Goal: Information Seeking & Learning: Check status

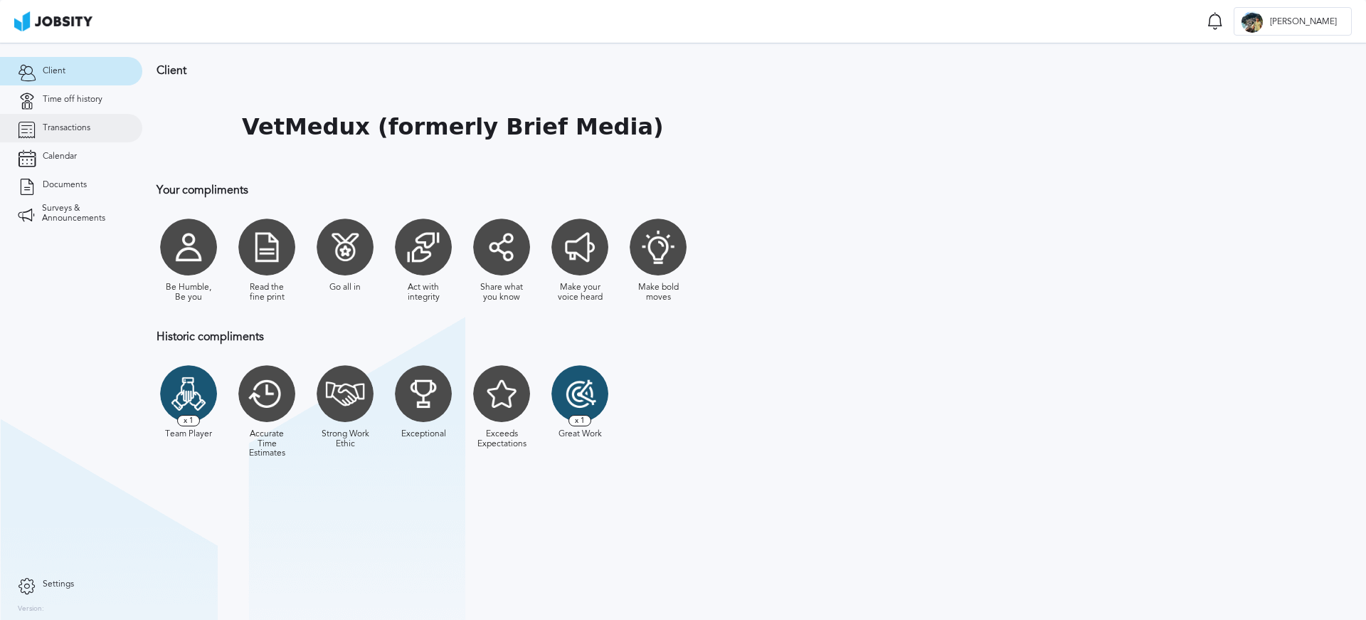
click at [78, 133] on link "Transactions" at bounding box center [71, 128] width 142 height 28
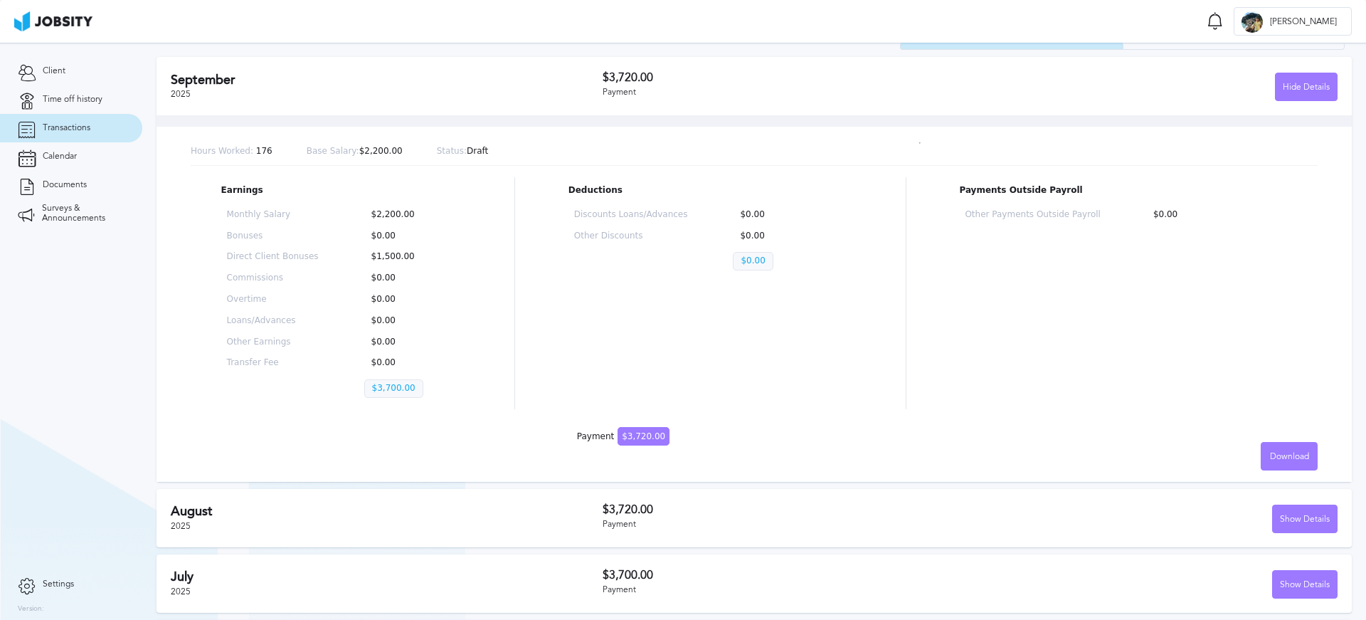
scroll to position [87, 0]
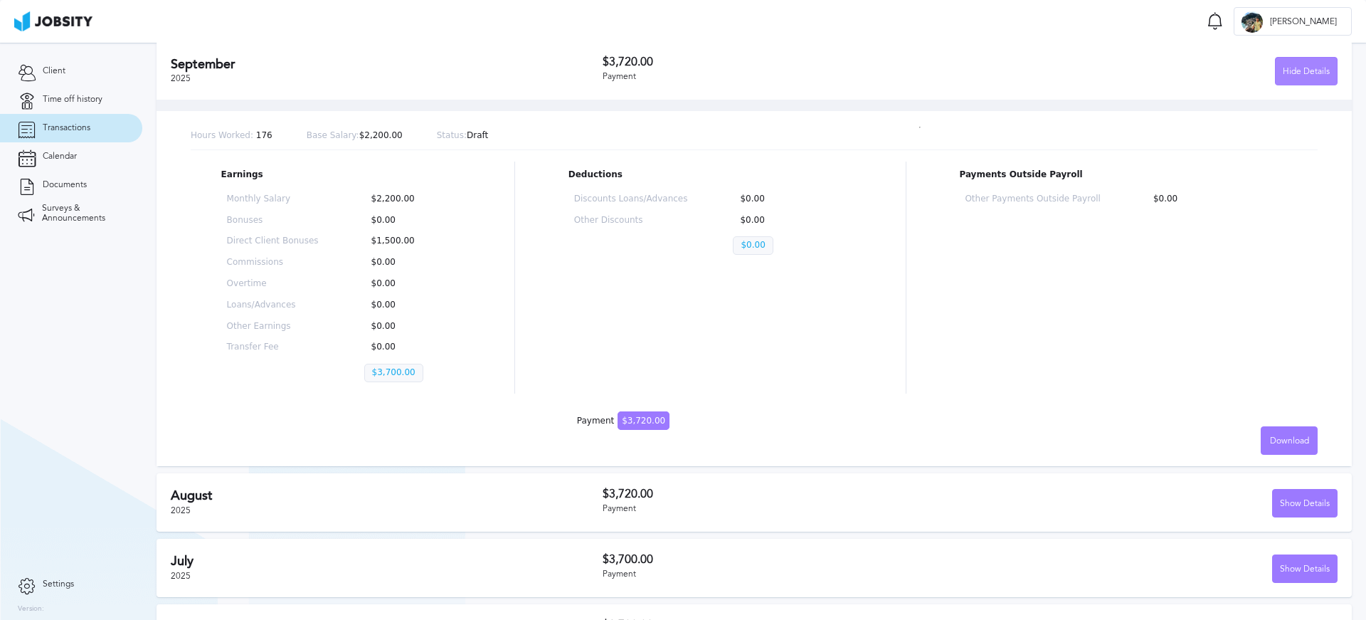
click at [1278, 65] on div "Hide Details" at bounding box center [1305, 72] width 61 height 28
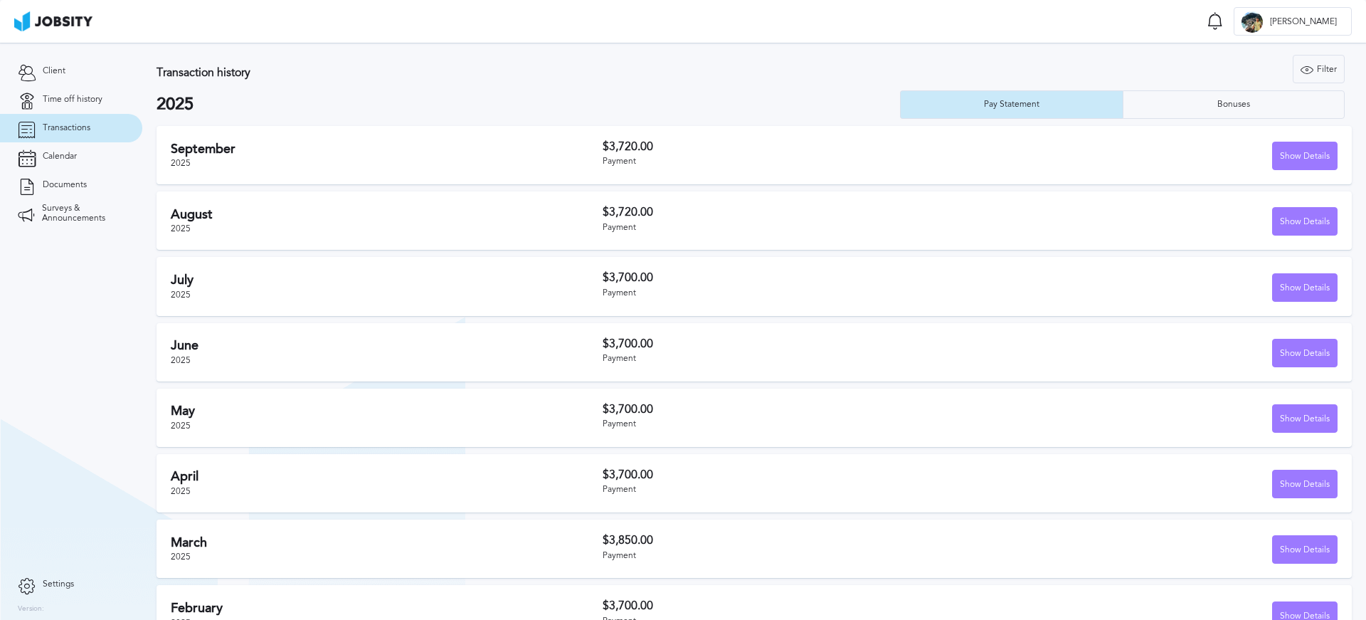
scroll to position [0, 0]
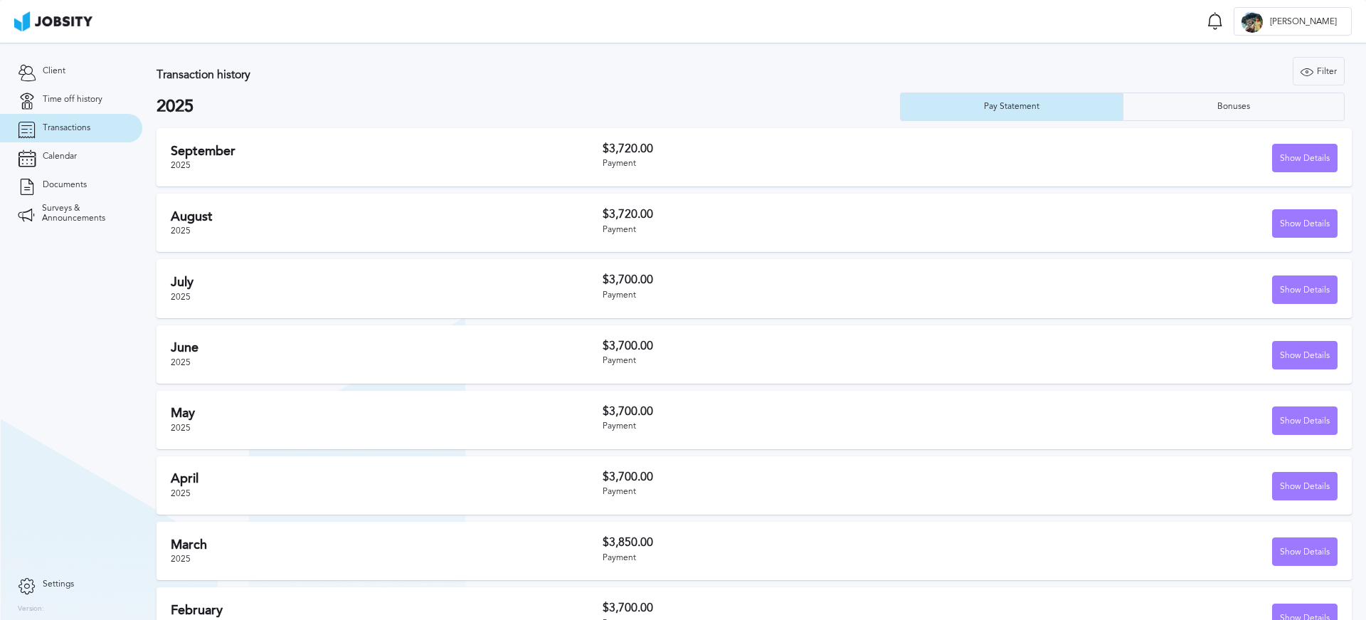
click at [755, 210] on h3 "$3,720.00" at bounding box center [787, 214] width 368 height 13
click at [1310, 223] on div "Show Details" at bounding box center [1305, 224] width 64 height 28
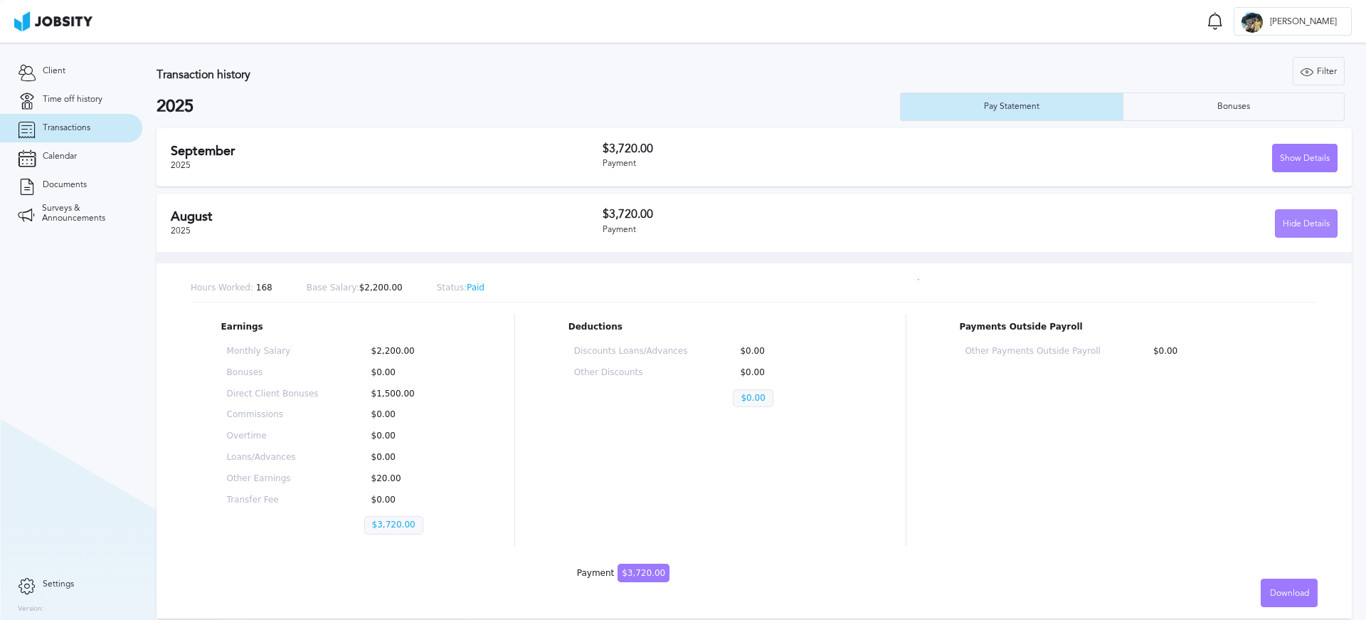
click at [1310, 223] on div "Hide Details" at bounding box center [1305, 224] width 61 height 28
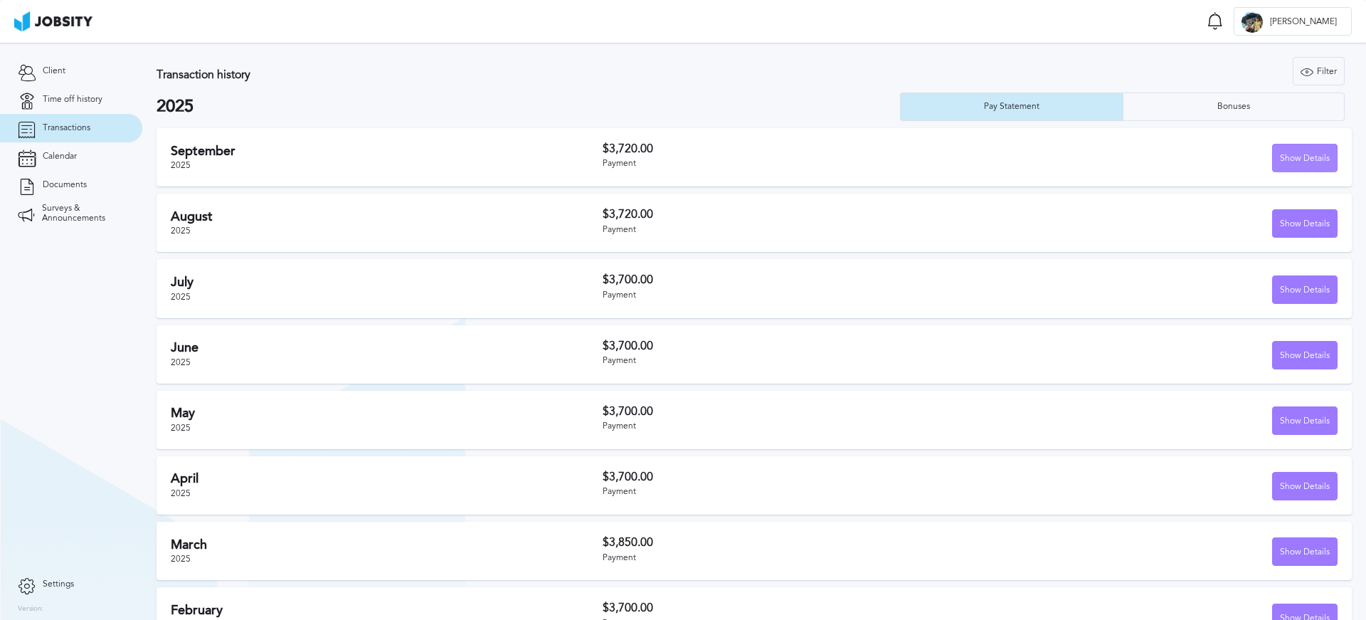
click at [1290, 154] on div "Show Details" at bounding box center [1305, 158] width 64 height 28
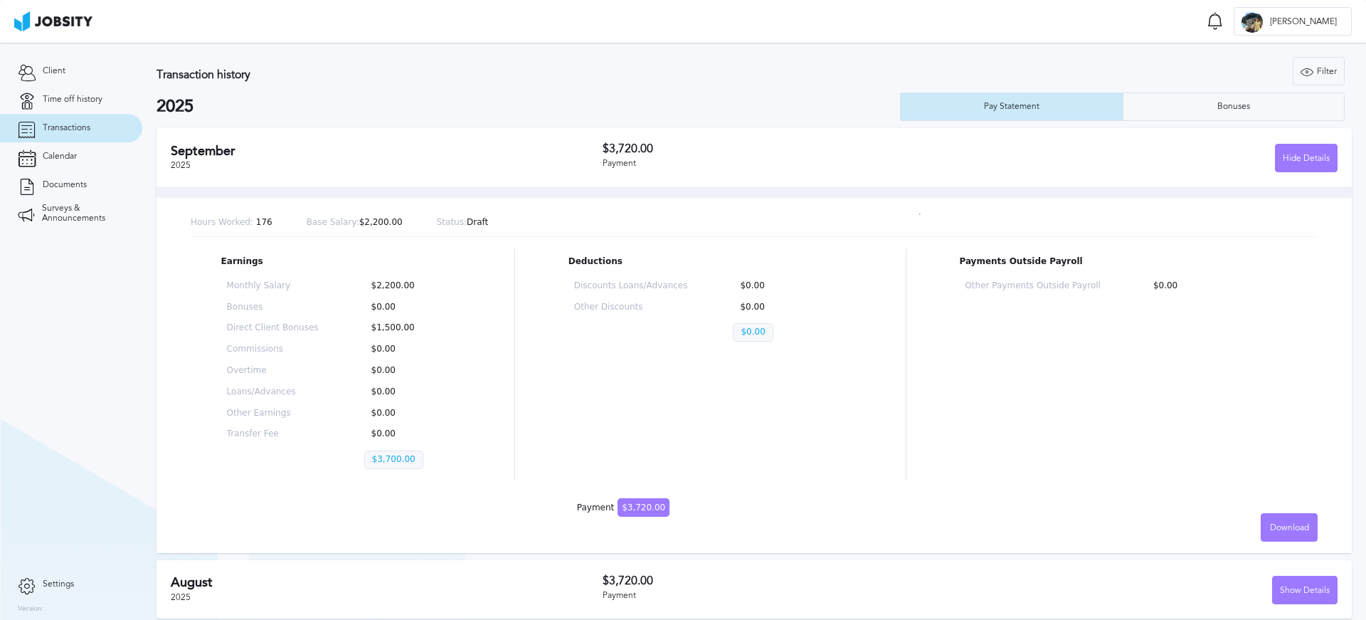
drag, startPoint x: 1290, startPoint y: 154, endPoint x: 765, endPoint y: 381, distance: 572.3
click at [767, 380] on div "[DATE] $3,720.00 Payment Hide Details Hours Worked: 176 Base Salary: $2,200.00 …" at bounding box center [754, 340] width 1195 height 425
click at [657, 313] on div "Discounts Loans/Advances $0.00 Other Discounts $0.00 $0.00" at bounding box center [710, 314] width 284 height 78
